Goal: Transaction & Acquisition: Purchase product/service

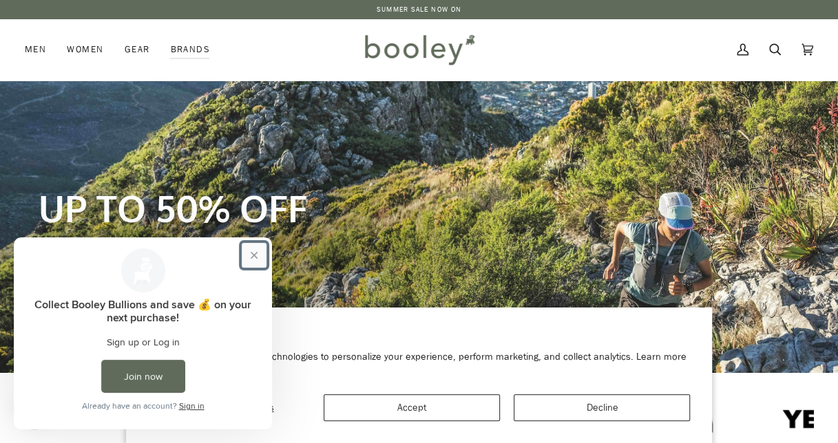
click at [251, 262] on button "Close prompt" at bounding box center [254, 255] width 25 height 25
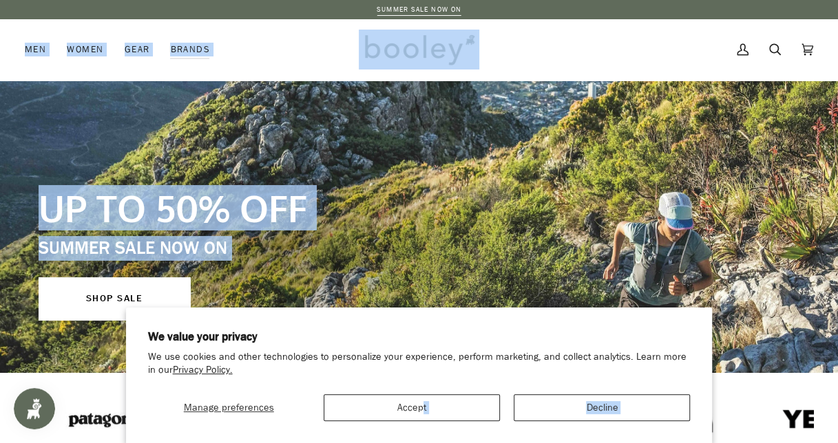
drag, startPoint x: 423, startPoint y: 383, endPoint x: 449, endPoint y: 251, distance: 134.7
click at [227, 416] on button "Manage preferences" at bounding box center [229, 407] width 162 height 27
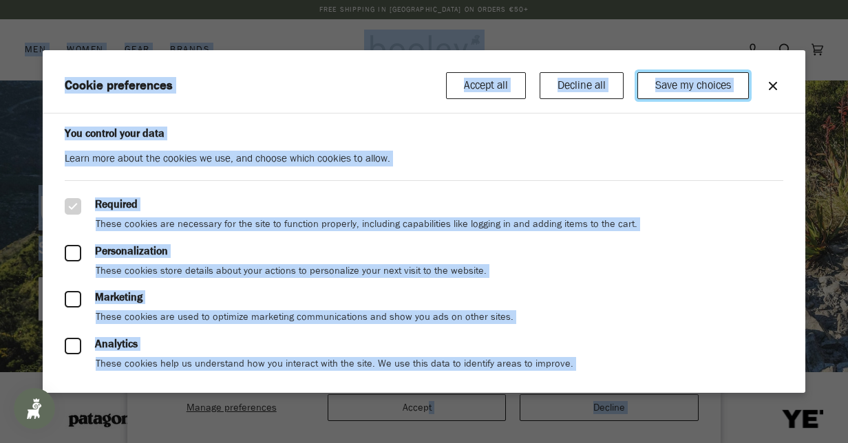
click at [688, 92] on button "Save my choices" at bounding box center [693, 85] width 112 height 27
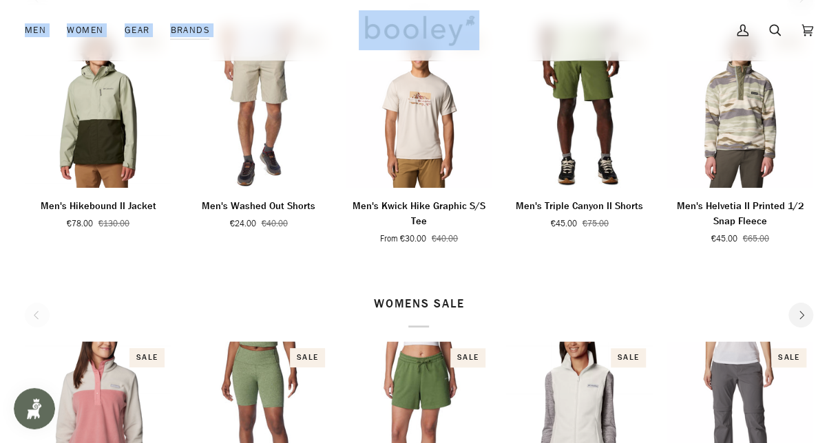
scroll to position [347, 0]
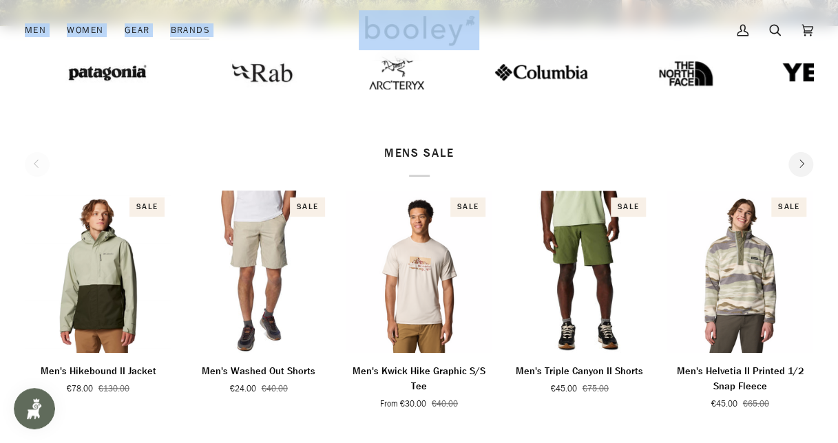
click at [794, 160] on button "Next" at bounding box center [800, 164] width 25 height 25
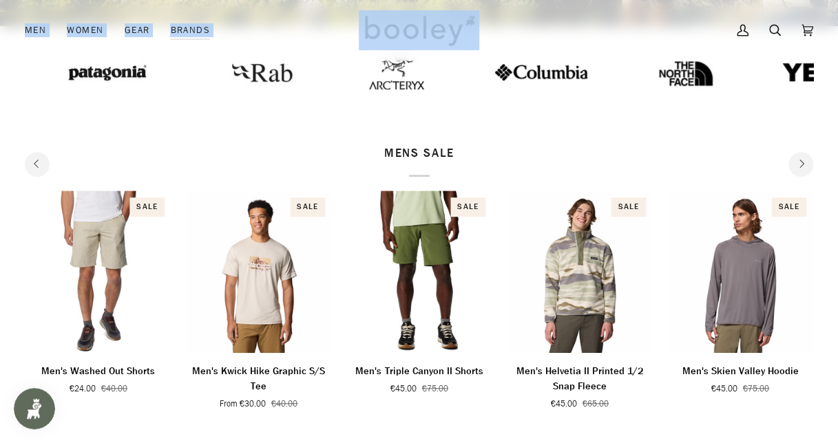
click at [794, 160] on button "Next" at bounding box center [800, 164] width 25 height 25
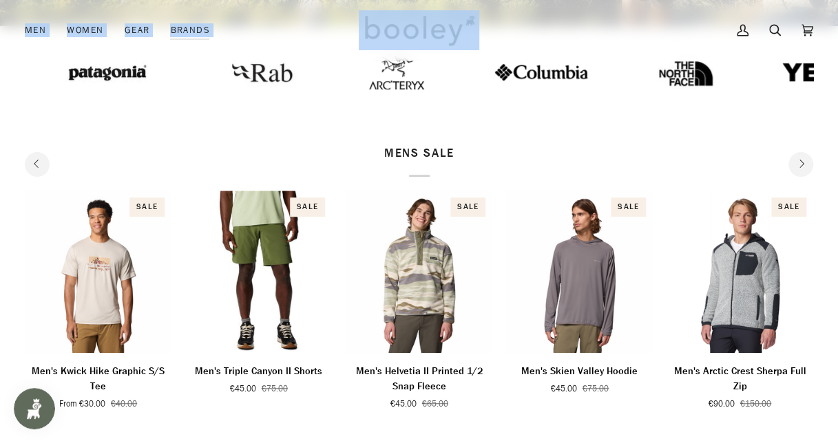
click at [794, 160] on button "Next" at bounding box center [800, 164] width 25 height 25
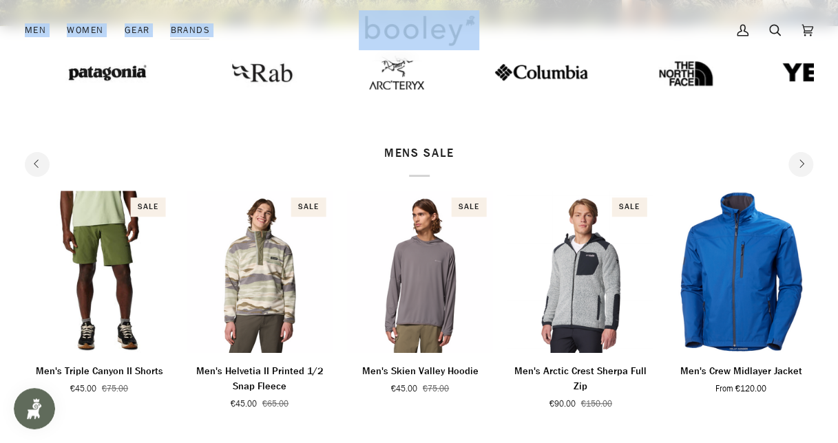
click at [794, 160] on button "Next" at bounding box center [800, 164] width 25 height 25
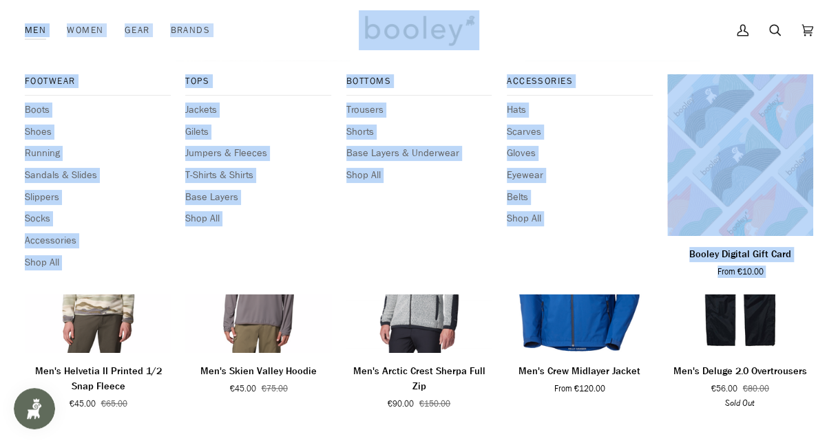
click at [319, 268] on div "Tops Jackets Gilets Jumpers & Fleeces T-Shirts & Shirts Base Layers Shop All" at bounding box center [258, 177] width 146 height 206
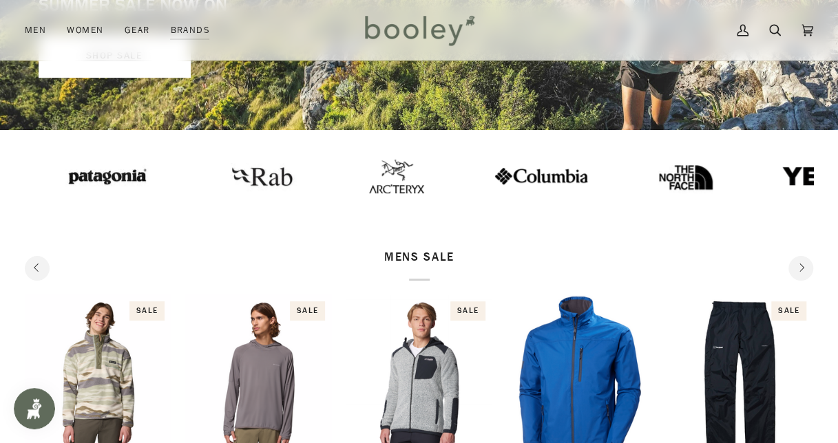
scroll to position [10, 0]
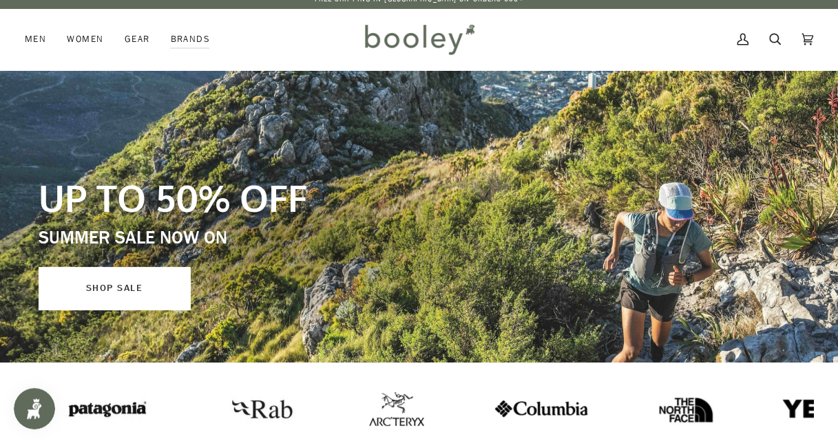
click at [117, 279] on link "SHOP SALE" at bounding box center [114, 288] width 151 height 43
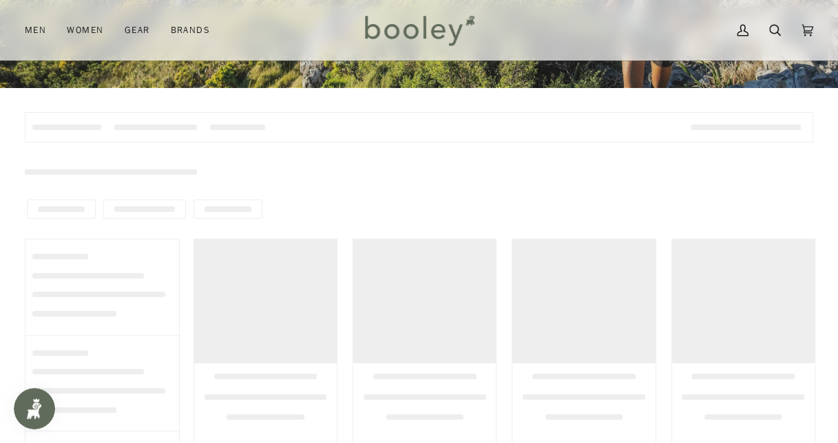
scroll to position [284, 0]
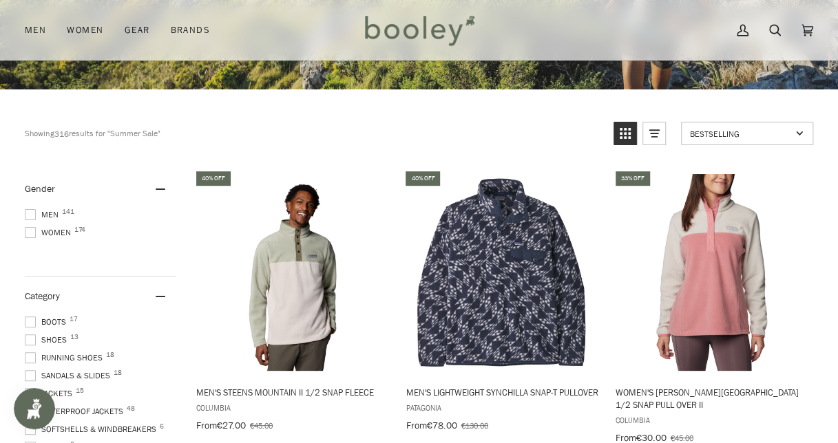
click at [26, 213] on span at bounding box center [30, 214] width 11 height 11
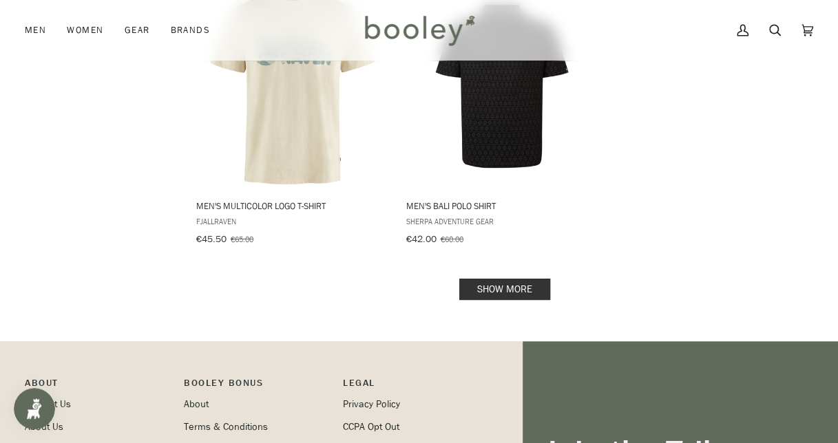
scroll to position [2183, 0]
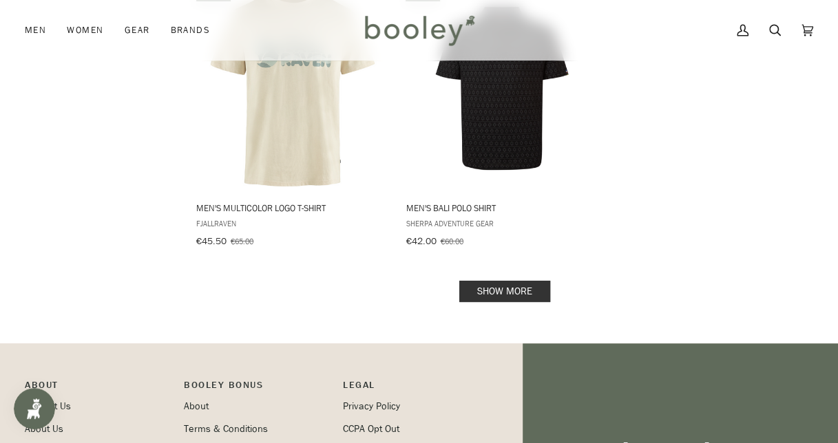
click at [485, 290] on link "Show more" at bounding box center [504, 291] width 91 height 21
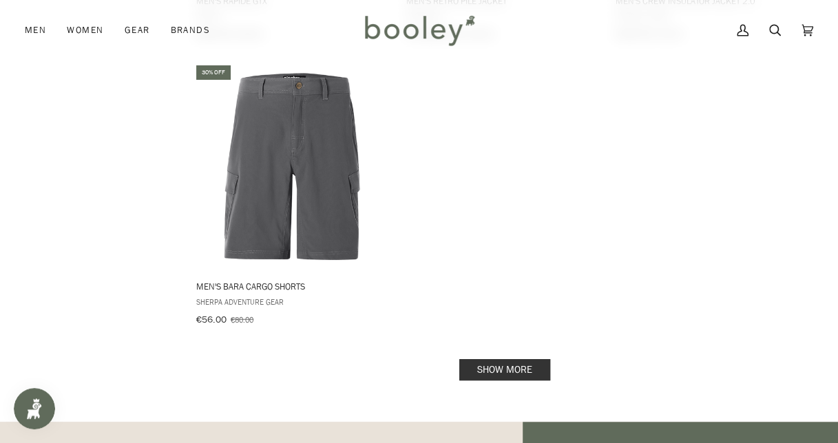
scroll to position [4106, 0]
click at [487, 360] on link "Show more" at bounding box center [504, 370] width 91 height 21
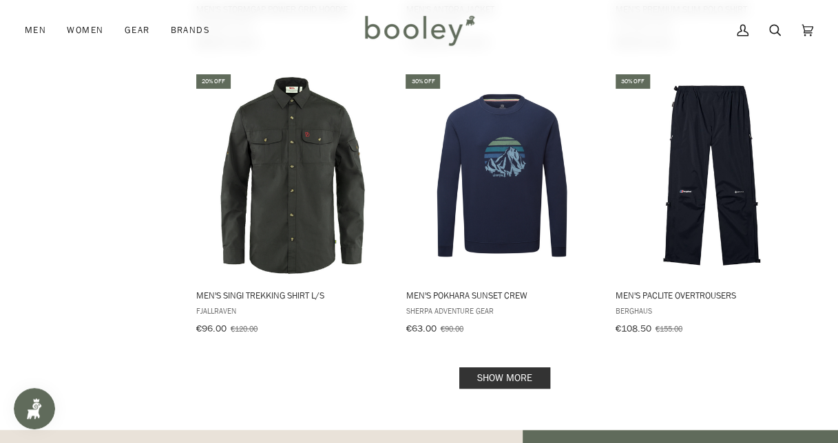
scroll to position [5905, 0]
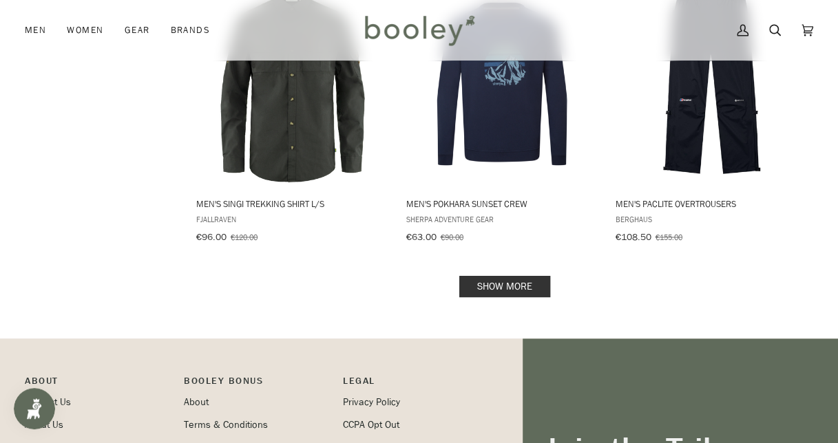
click at [516, 276] on link "Show more" at bounding box center [504, 286] width 91 height 21
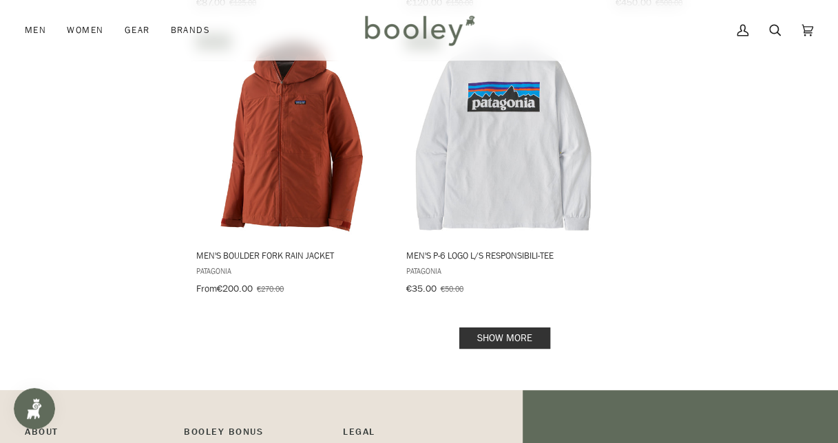
scroll to position [7856, 0]
click at [509, 327] on link "Show more" at bounding box center [504, 337] width 91 height 21
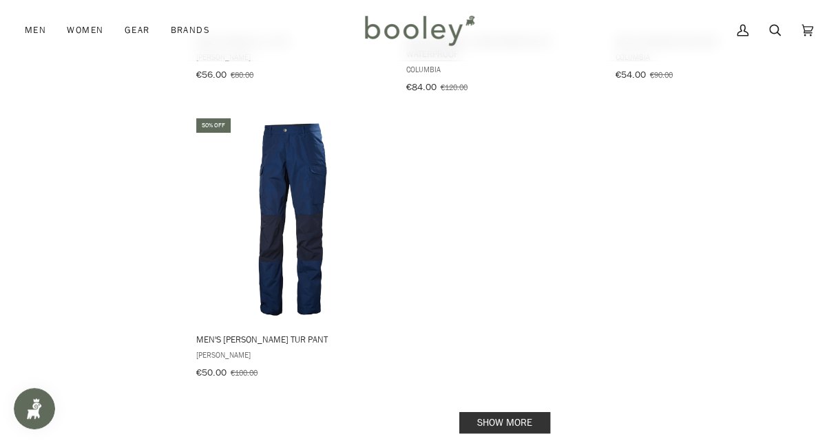
scroll to position [9790, 0]
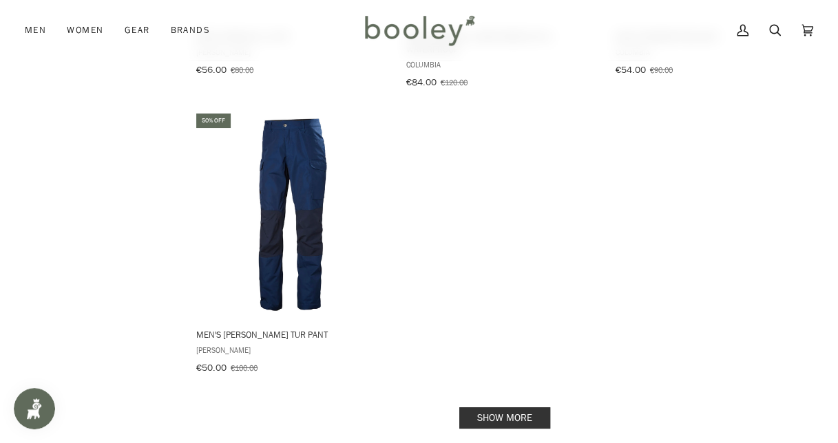
click at [507, 408] on link "Show more" at bounding box center [504, 418] width 91 height 21
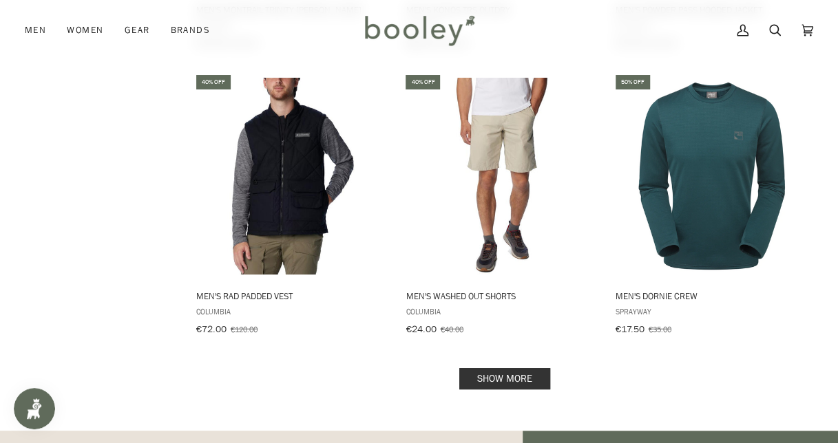
scroll to position [11545, 0]
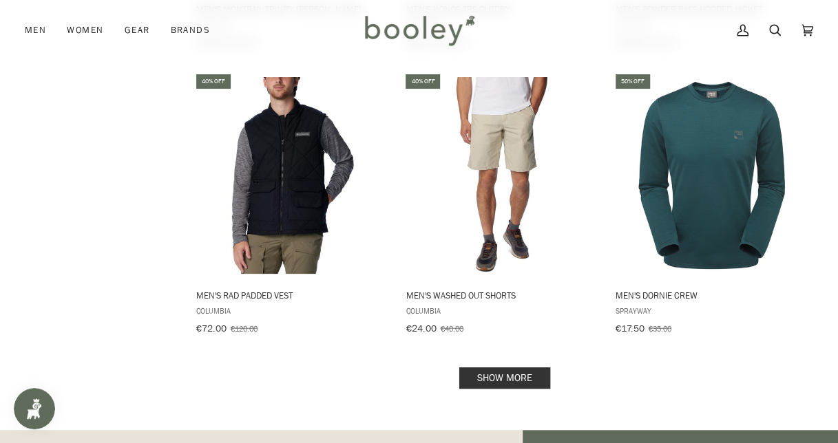
click at [499, 368] on link "Show more" at bounding box center [504, 378] width 91 height 21
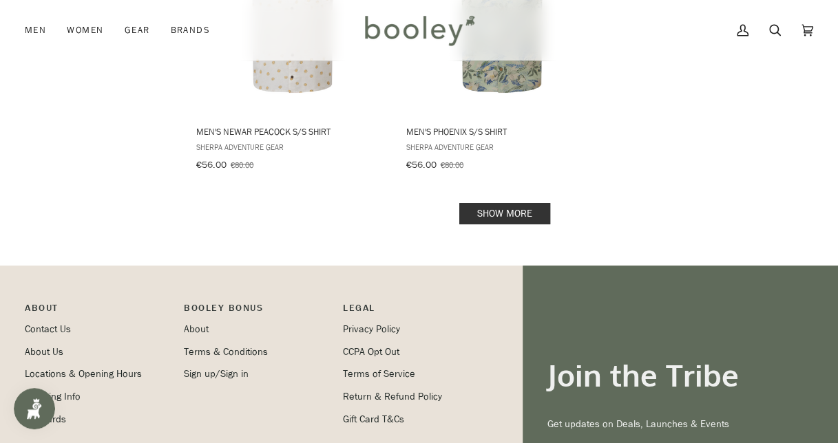
scroll to position [13716, 0]
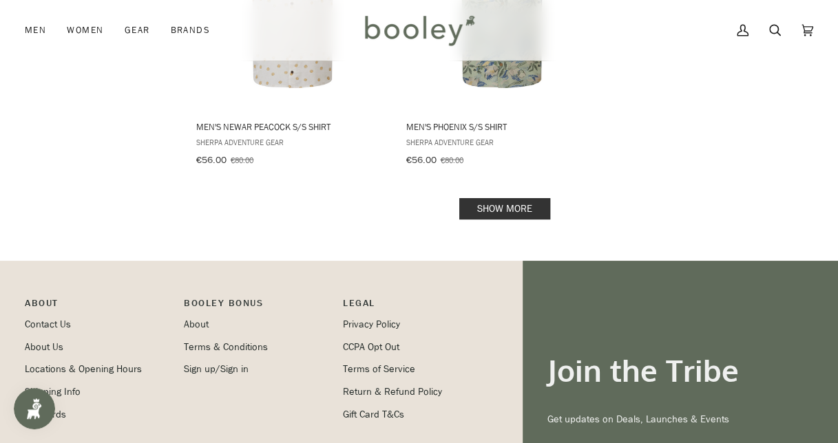
click at [533, 198] on link "Show more" at bounding box center [504, 208] width 91 height 21
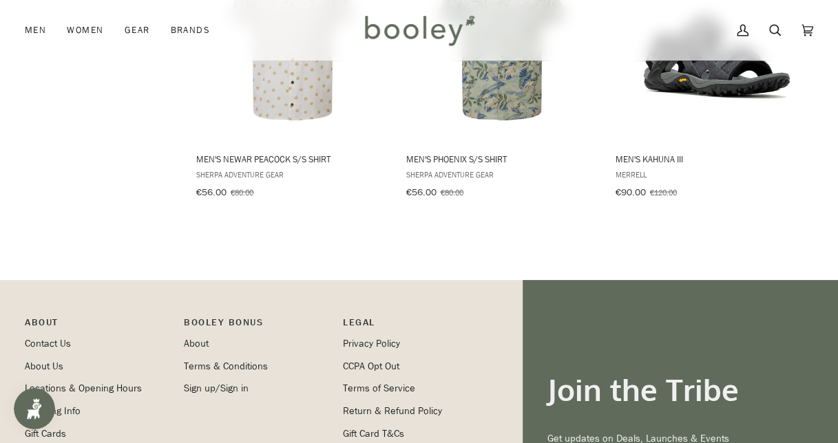
scroll to position [13786, 0]
